Goal: Transaction & Acquisition: Register for event/course

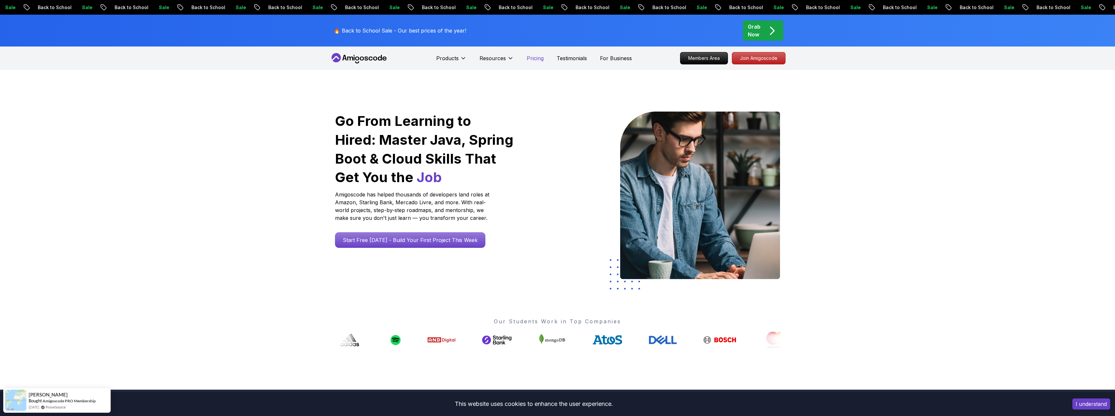
click at [538, 59] on p "Pricing" at bounding box center [535, 58] width 17 height 8
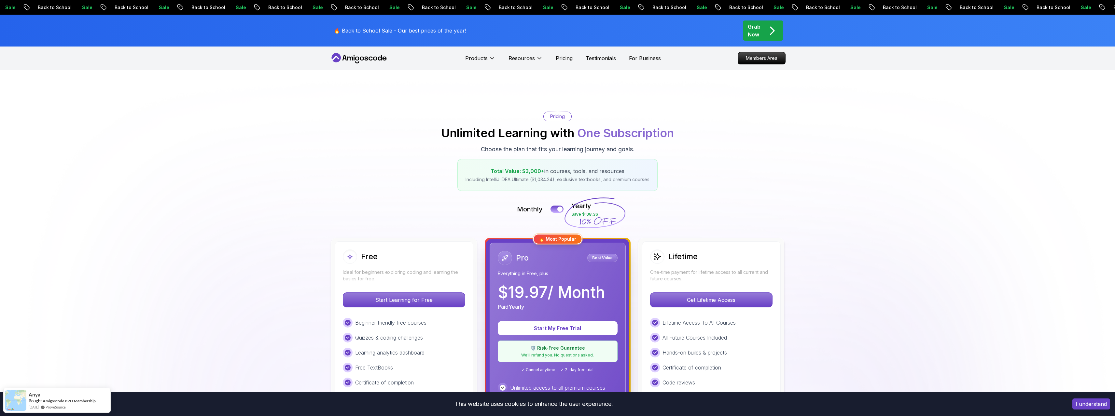
click at [769, 32] on icon "pre-order" at bounding box center [772, 30] width 13 height 13
click at [762, 30] on div "Grab Now" at bounding box center [763, 31] width 31 height 16
click at [776, 31] on icon "pre-order" at bounding box center [772, 30] width 13 height 13
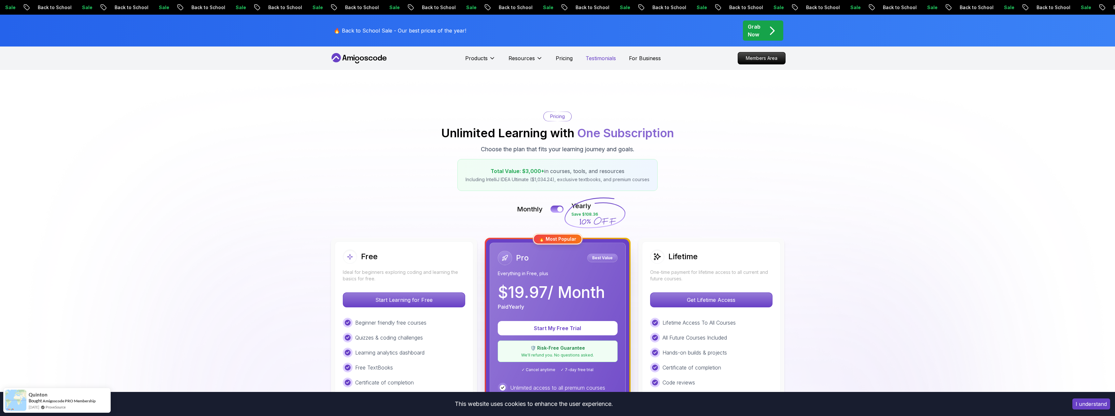
click at [592, 58] on p "Testimonials" at bounding box center [601, 58] width 30 height 8
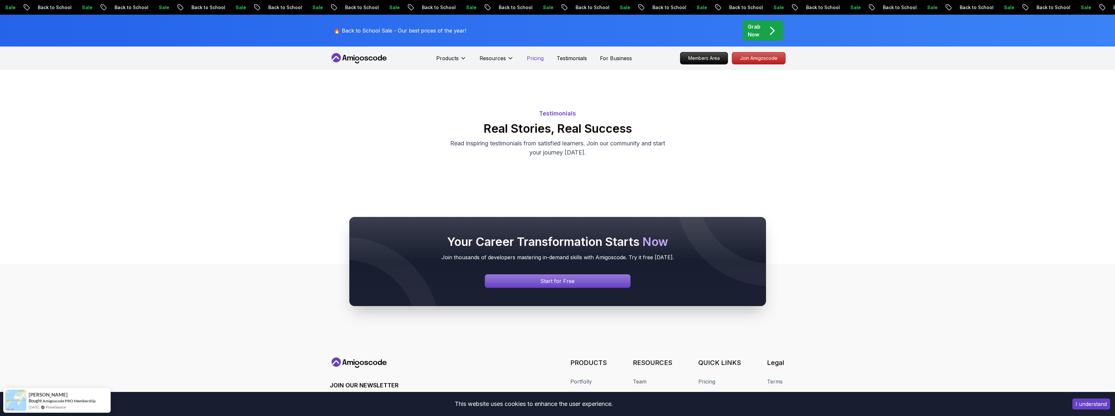
click at [533, 56] on p "Pricing" at bounding box center [535, 58] width 17 height 8
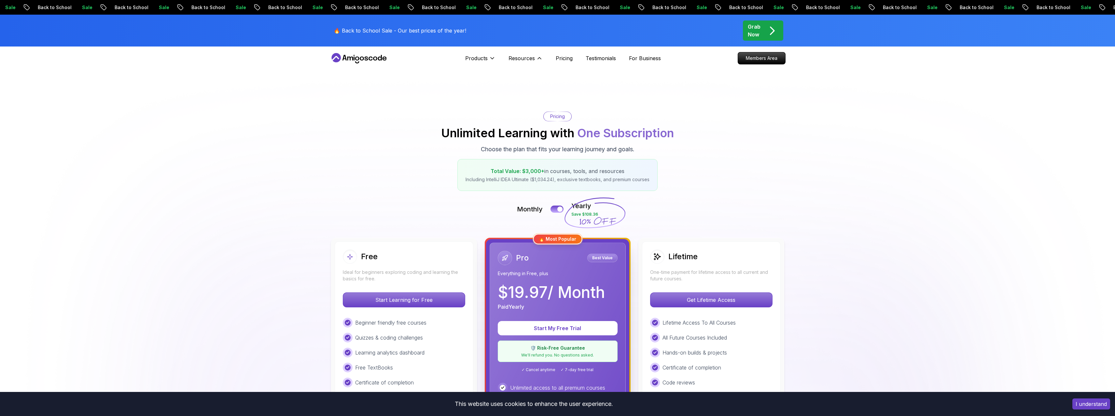
click at [466, 52] on div "Products" at bounding box center [480, 58] width 30 height 13
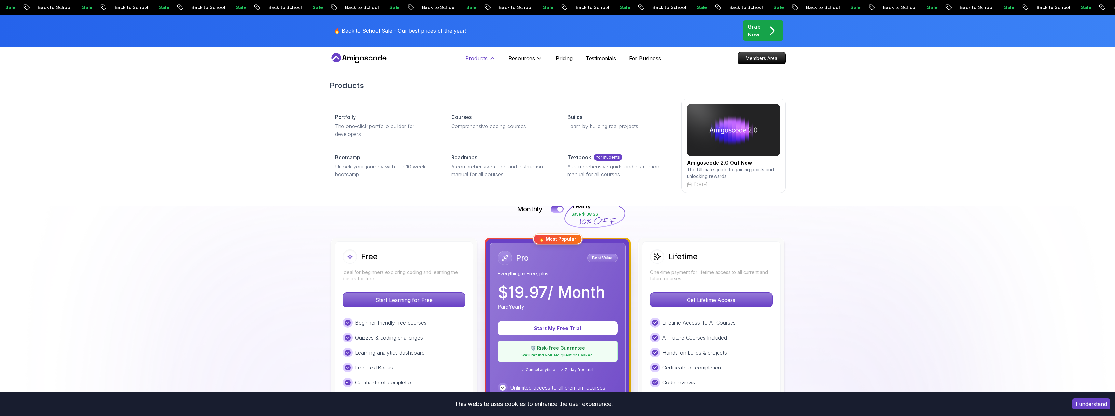
click at [484, 59] on p "Products" at bounding box center [476, 58] width 22 height 8
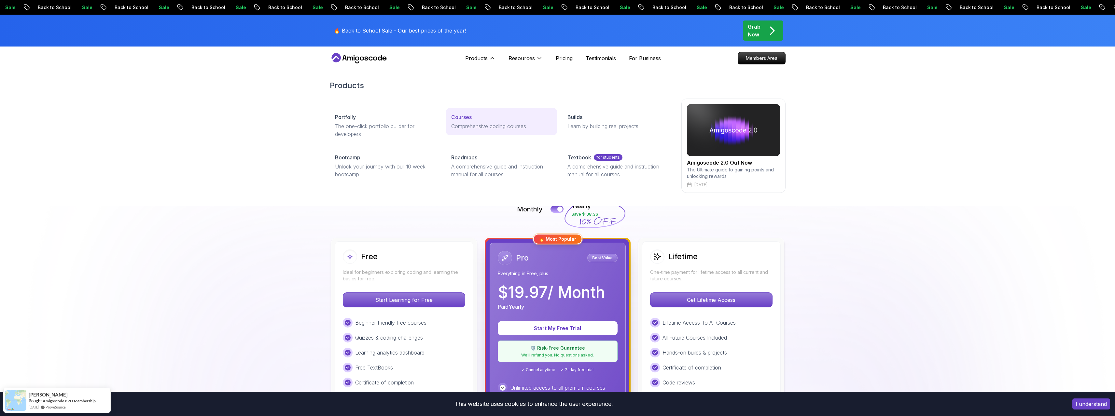
click at [481, 131] on link "Courses Comprehensive coding courses" at bounding box center [501, 121] width 111 height 27
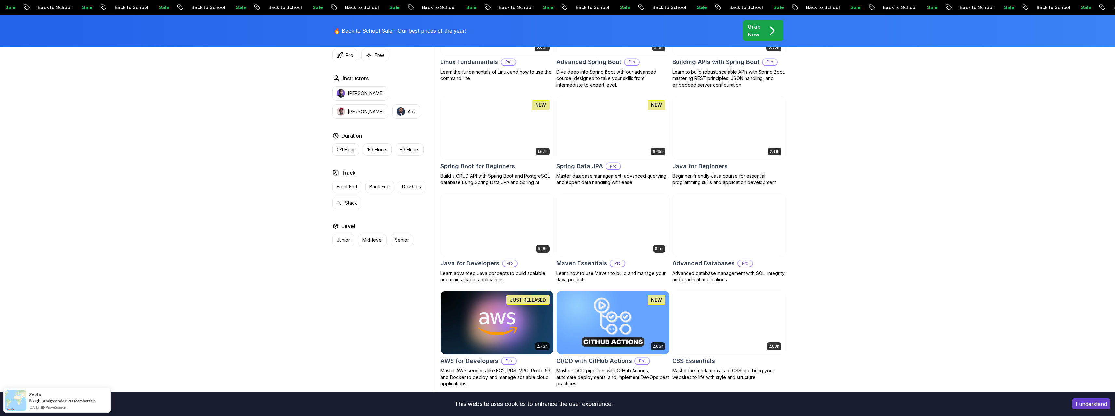
scroll to position [260, 0]
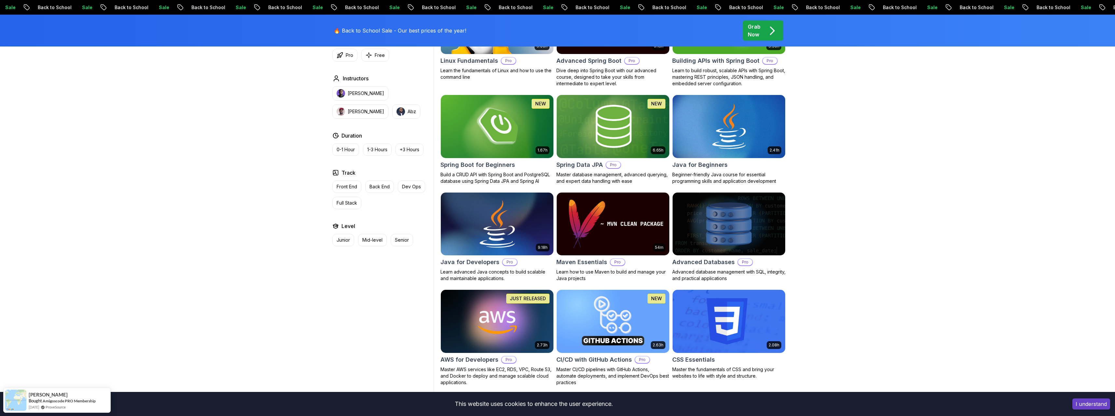
click at [514, 223] on img at bounding box center [497, 224] width 118 height 66
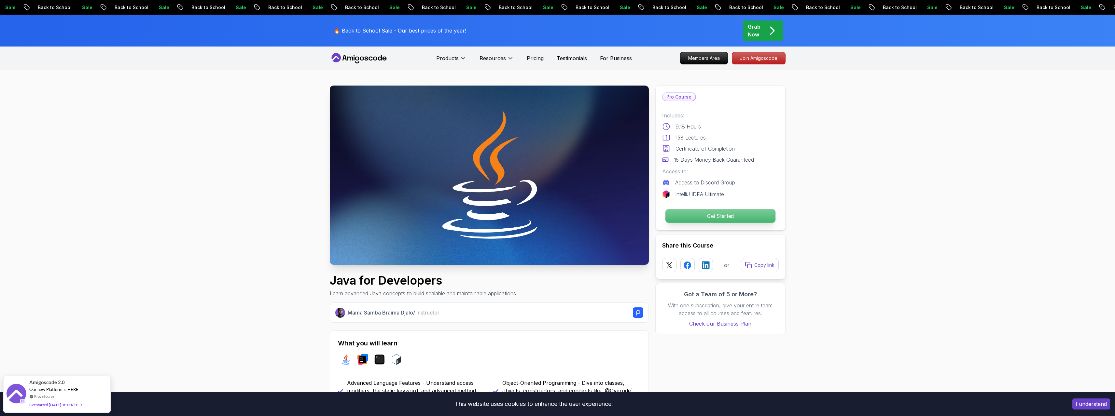
click at [720, 215] on p "Get Started" at bounding box center [720, 216] width 110 height 14
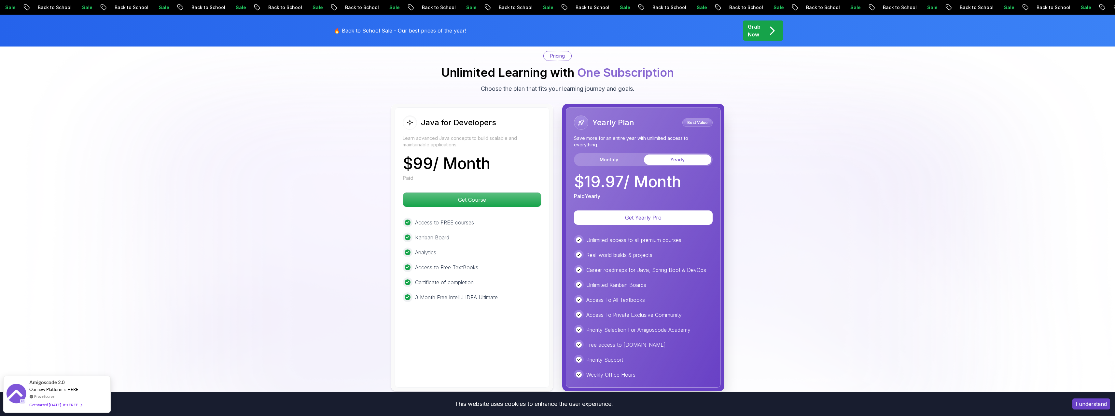
scroll to position [1562, 0]
